Goal: Task Accomplishment & Management: Use online tool/utility

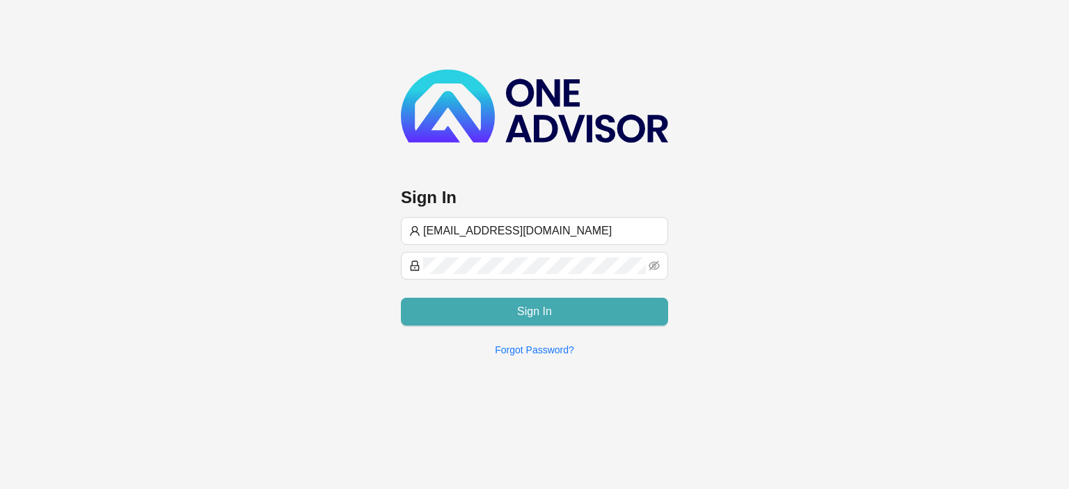
type input "[EMAIL_ADDRESS][DOMAIN_NAME]"
click at [522, 307] on span "Sign In" at bounding box center [534, 311] width 35 height 17
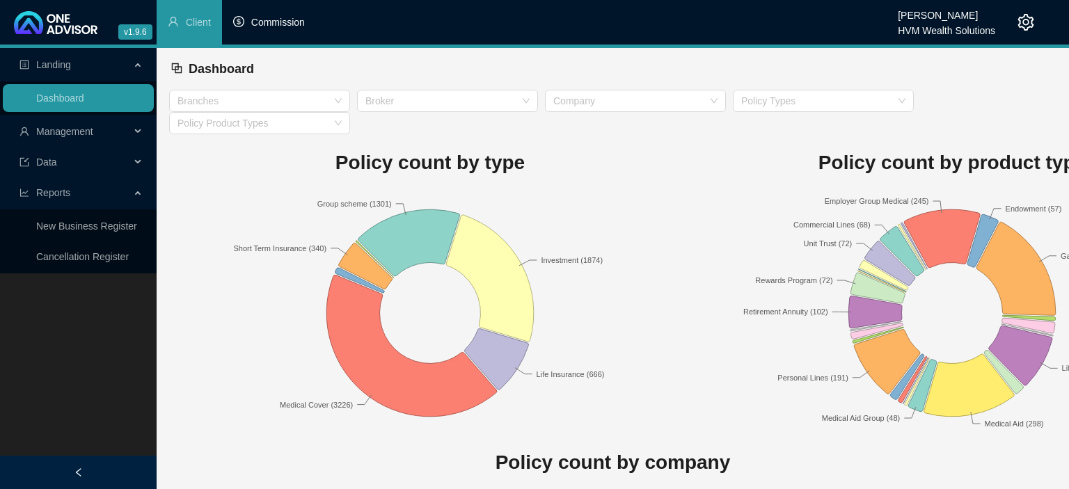
click at [270, 29] on li "Commission" at bounding box center [269, 22] width 94 height 45
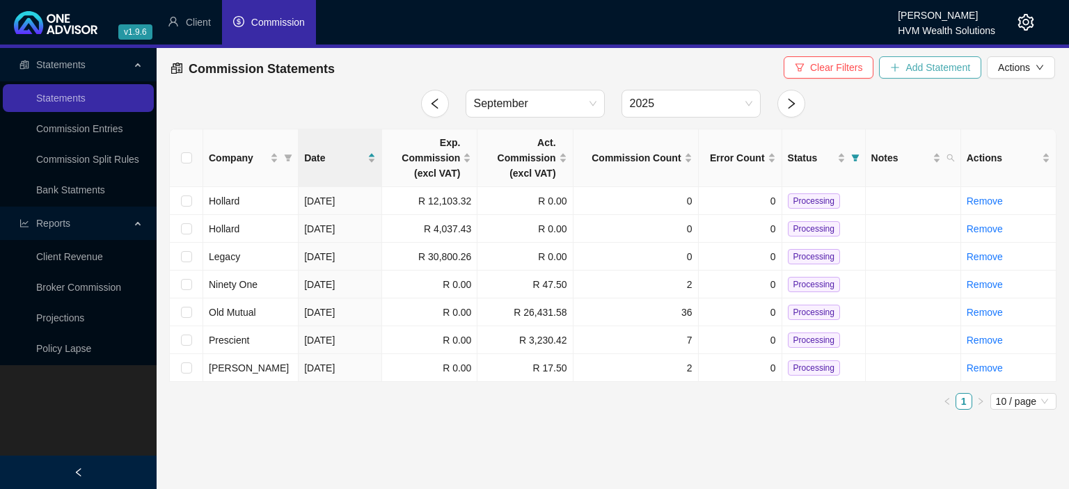
click at [899, 71] on icon "plus" at bounding box center [895, 68] width 10 height 10
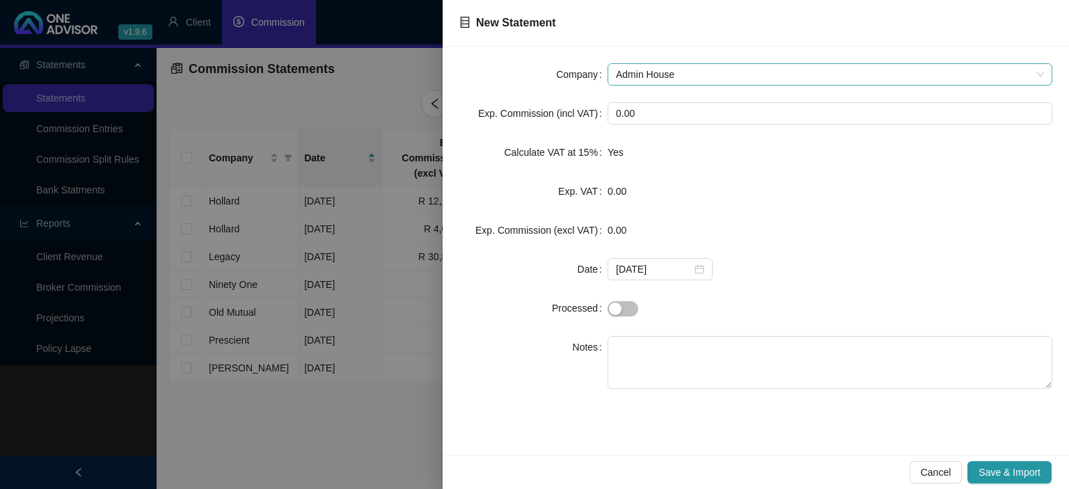
click at [714, 74] on span "Admin House" at bounding box center [830, 74] width 428 height 21
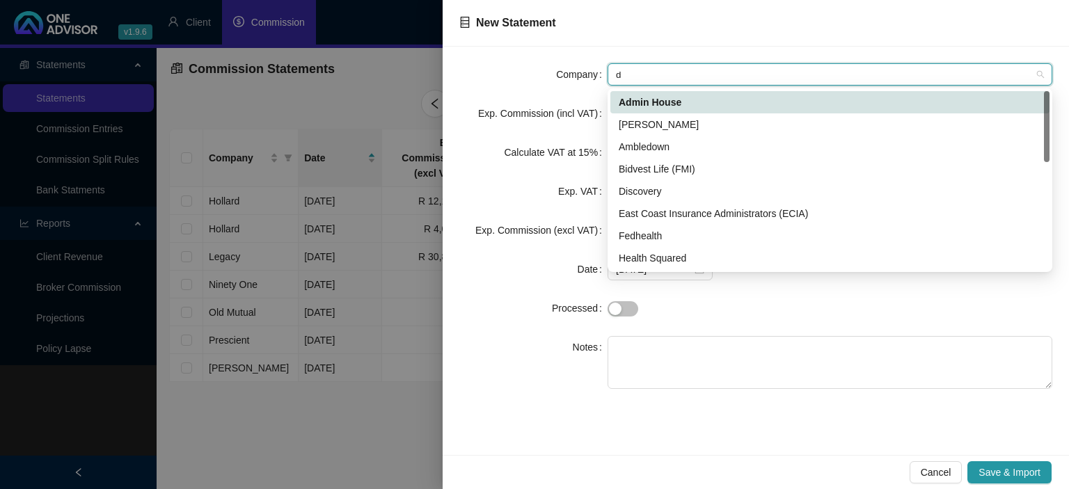
type input "di"
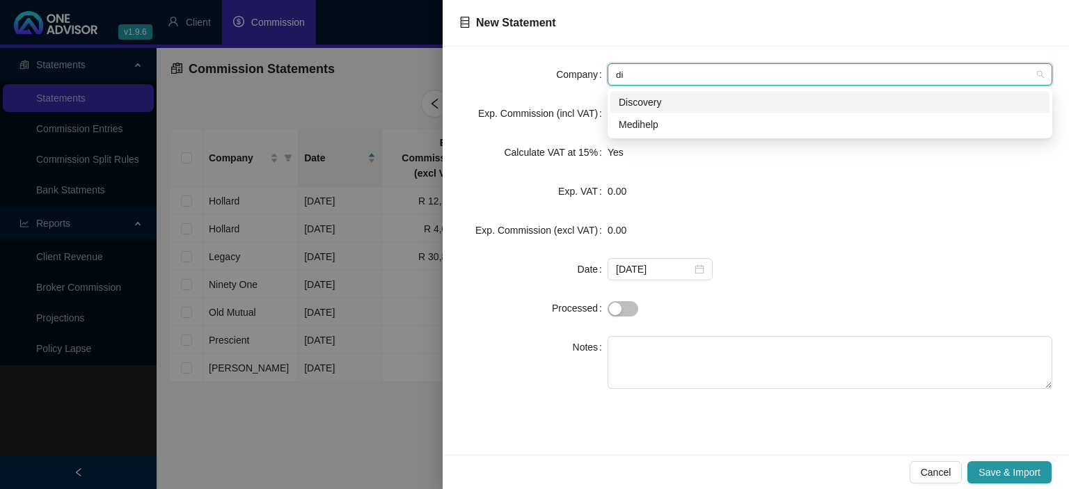
click at [650, 99] on div "Discovery" at bounding box center [830, 102] width 423 height 15
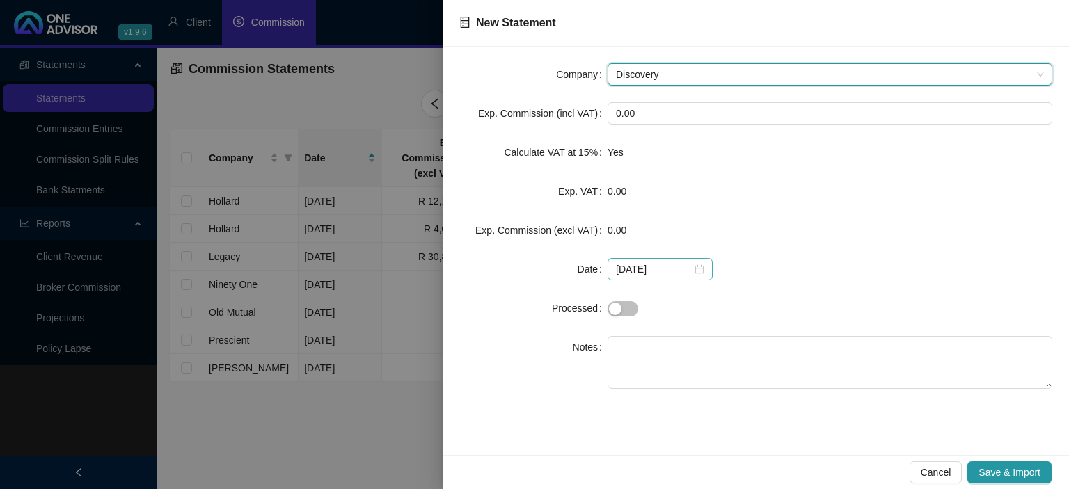
click at [693, 271] on div "[DATE]" at bounding box center [660, 269] width 88 height 15
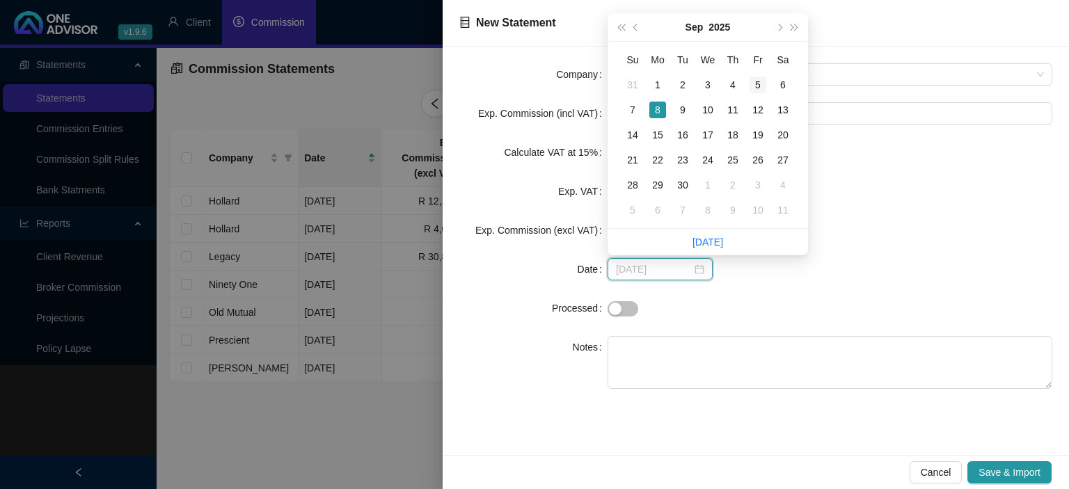
type input "[DATE]"
click at [756, 91] on div "5" at bounding box center [758, 85] width 17 height 17
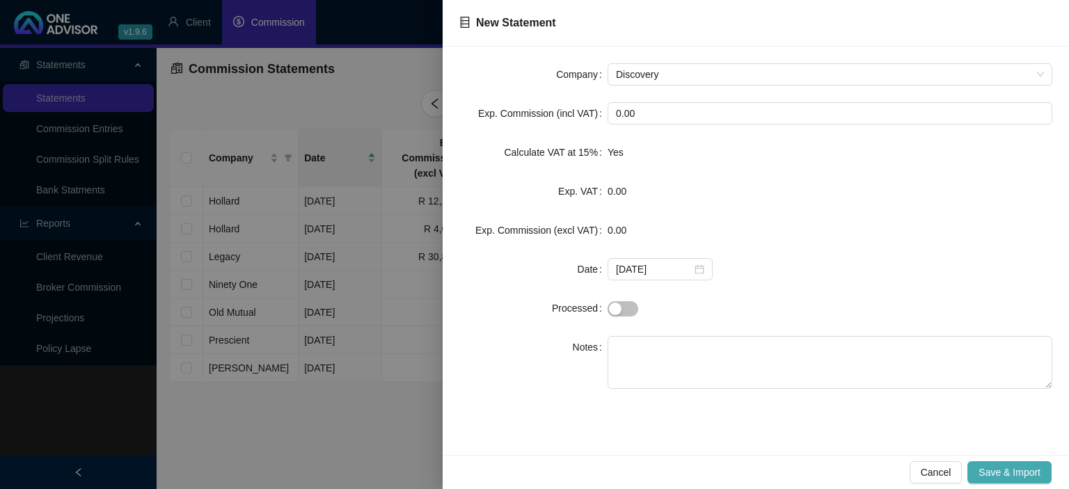
click at [980, 466] on span "Save & Import" at bounding box center [1010, 472] width 62 height 15
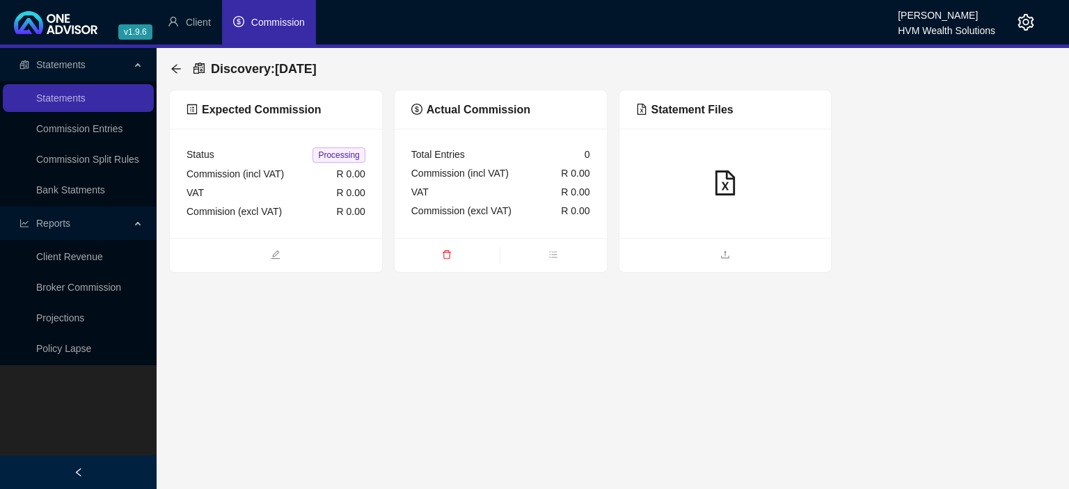
click at [716, 268] on ul at bounding box center [726, 255] width 212 height 34
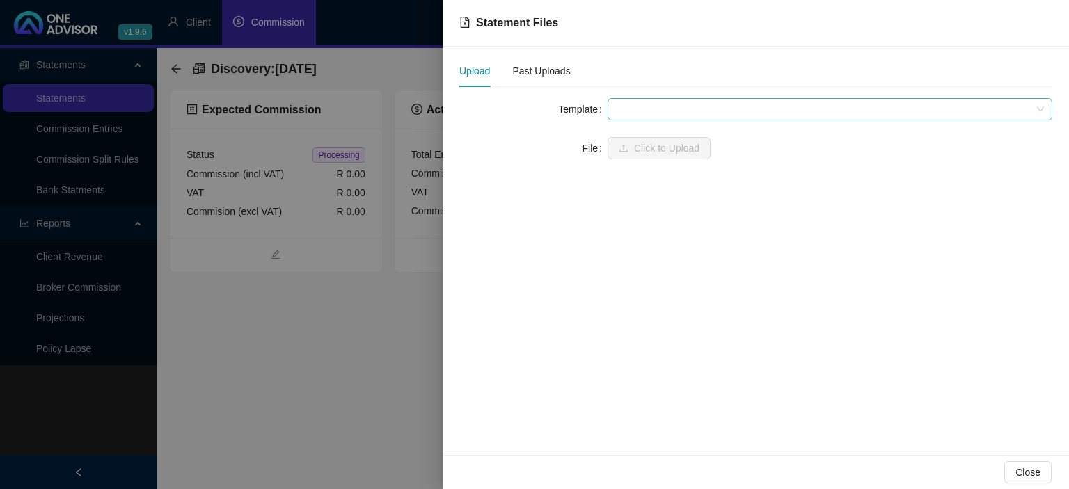
click at [629, 109] on span at bounding box center [830, 109] width 428 height 21
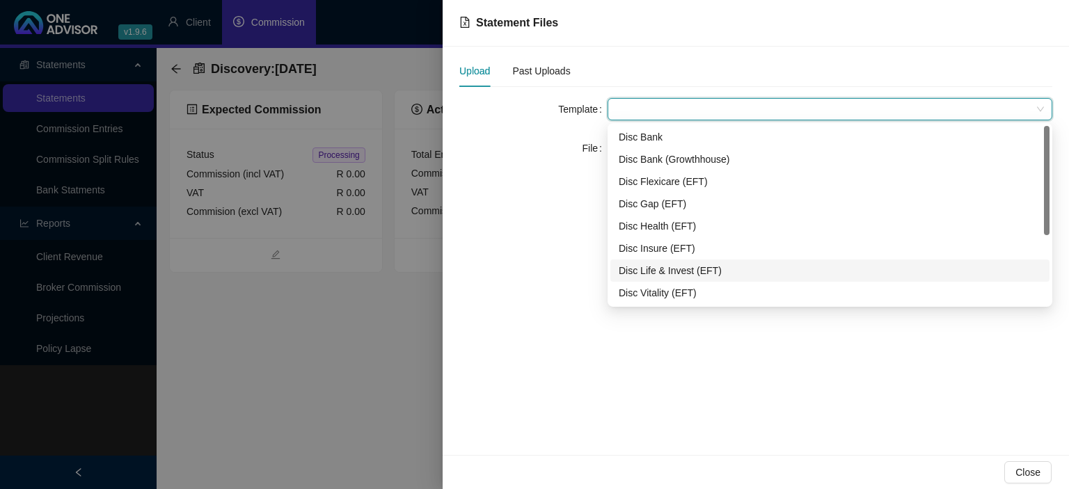
click at [665, 267] on div "Disc Life & Invest (EFT)" at bounding box center [830, 270] width 423 height 15
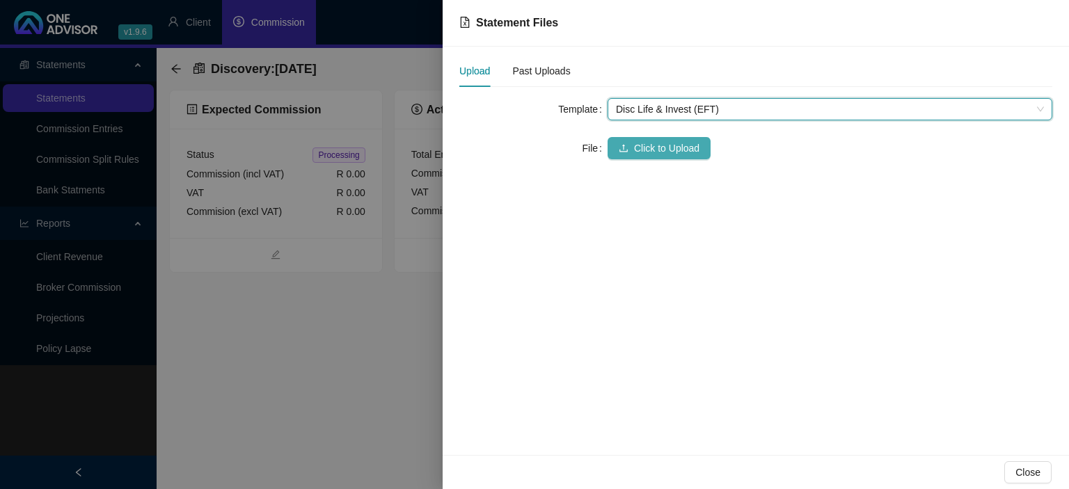
click at [624, 152] on icon "upload" at bounding box center [624, 148] width 8 height 8
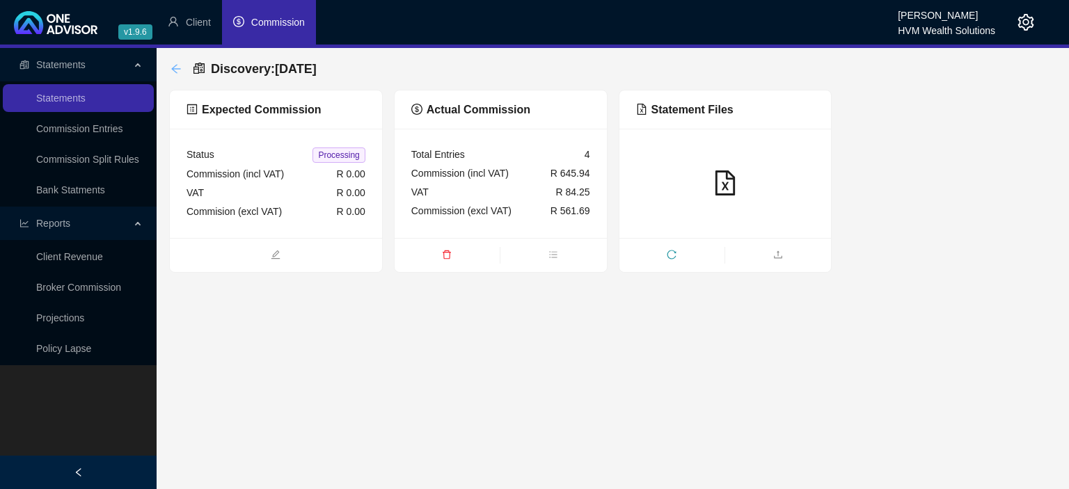
click at [173, 72] on icon "arrow-left" at bounding box center [176, 68] width 11 height 11
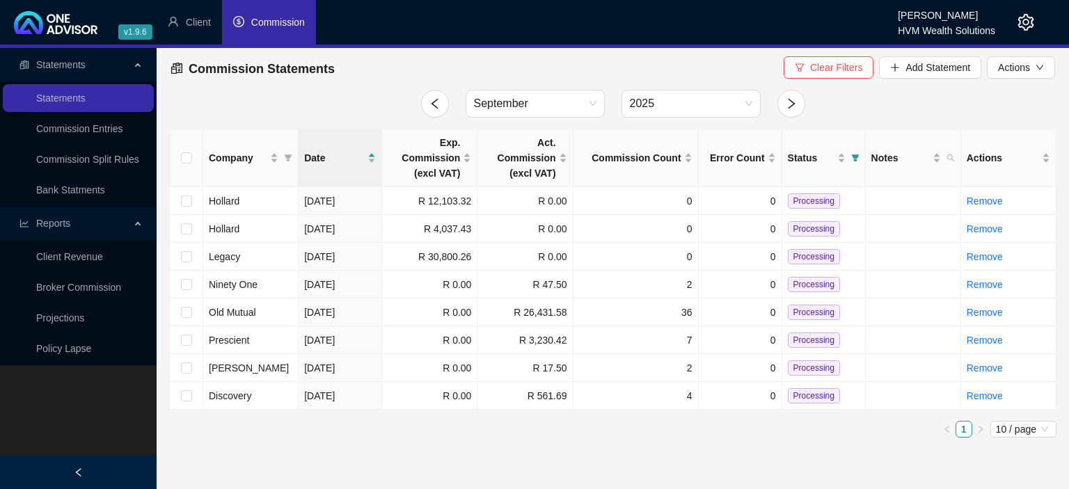
click at [1023, 19] on icon "setting" at bounding box center [1026, 22] width 17 height 17
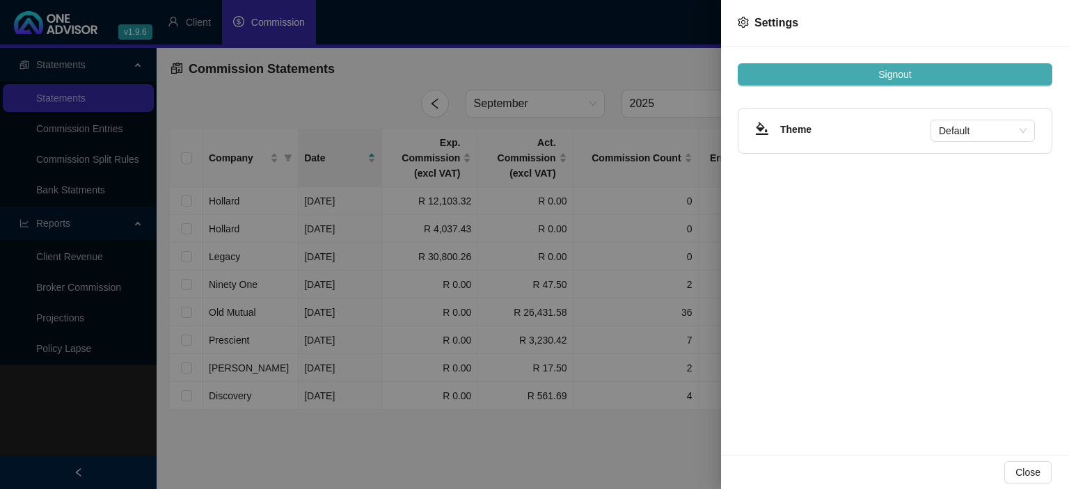
click at [904, 73] on span "Signout" at bounding box center [894, 74] width 33 height 15
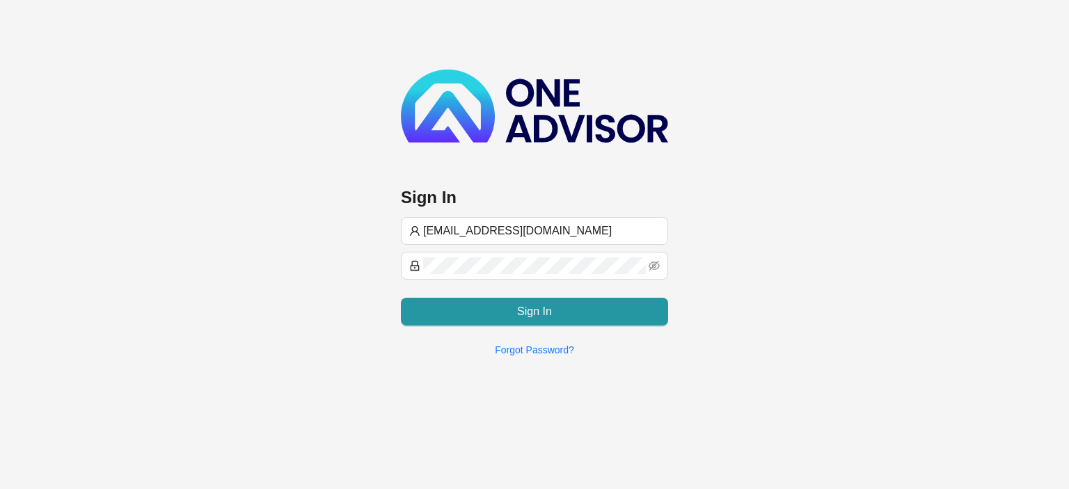
type input "[EMAIL_ADDRESS][DOMAIN_NAME]"
